Goal: Complete application form

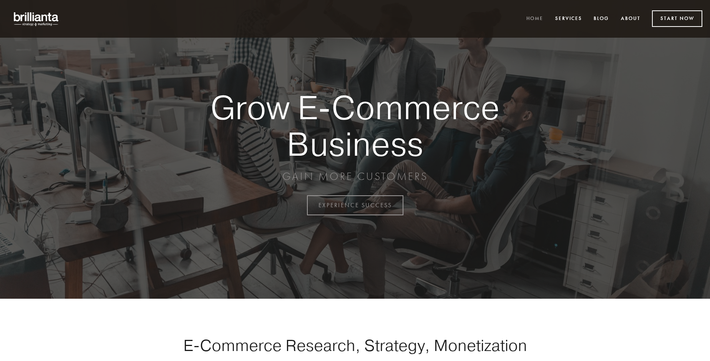
scroll to position [2015, 0]
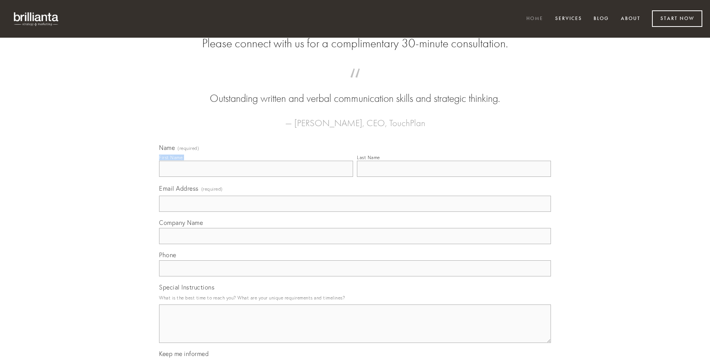
type input "[PERSON_NAME]"
click at [454, 177] on input "Last Name" at bounding box center [454, 169] width 194 height 16
type input "[PERSON_NAME]"
click at [355, 212] on input "Email Address (required)" at bounding box center [355, 204] width 392 height 16
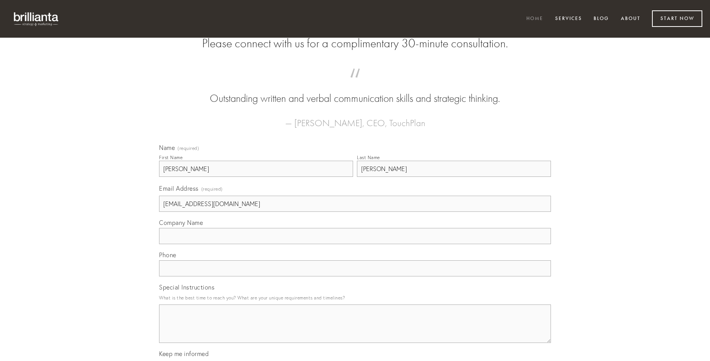
type input "[EMAIL_ADDRESS][DOMAIN_NAME]"
click at [355, 244] on input "Company Name" at bounding box center [355, 236] width 392 height 16
type input "appono"
click at [355, 276] on input "text" at bounding box center [355, 268] width 392 height 16
click at [355, 331] on textarea "Special Instructions" at bounding box center [355, 323] width 392 height 38
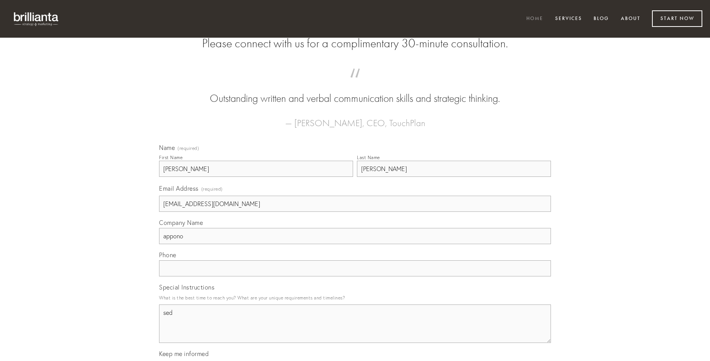
type textarea "sed"
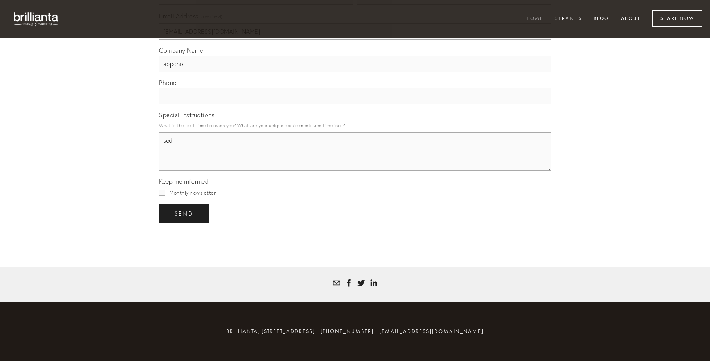
click at [184, 213] on span "send" at bounding box center [183, 213] width 19 height 7
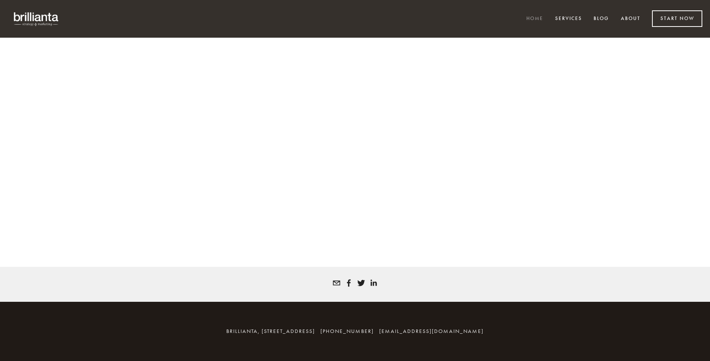
scroll to position [2004, 0]
